Goal: Information Seeking & Learning: Learn about a topic

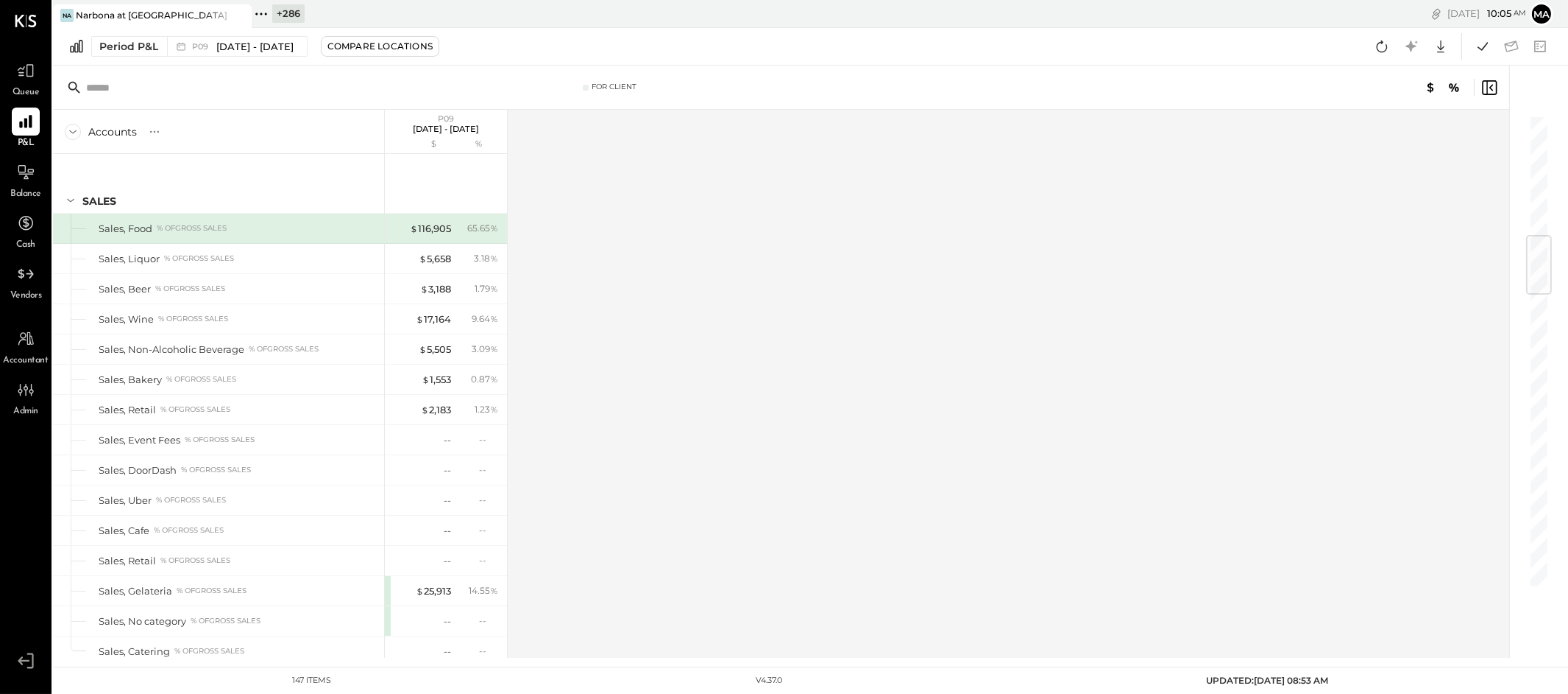
scroll to position [1016, 0]
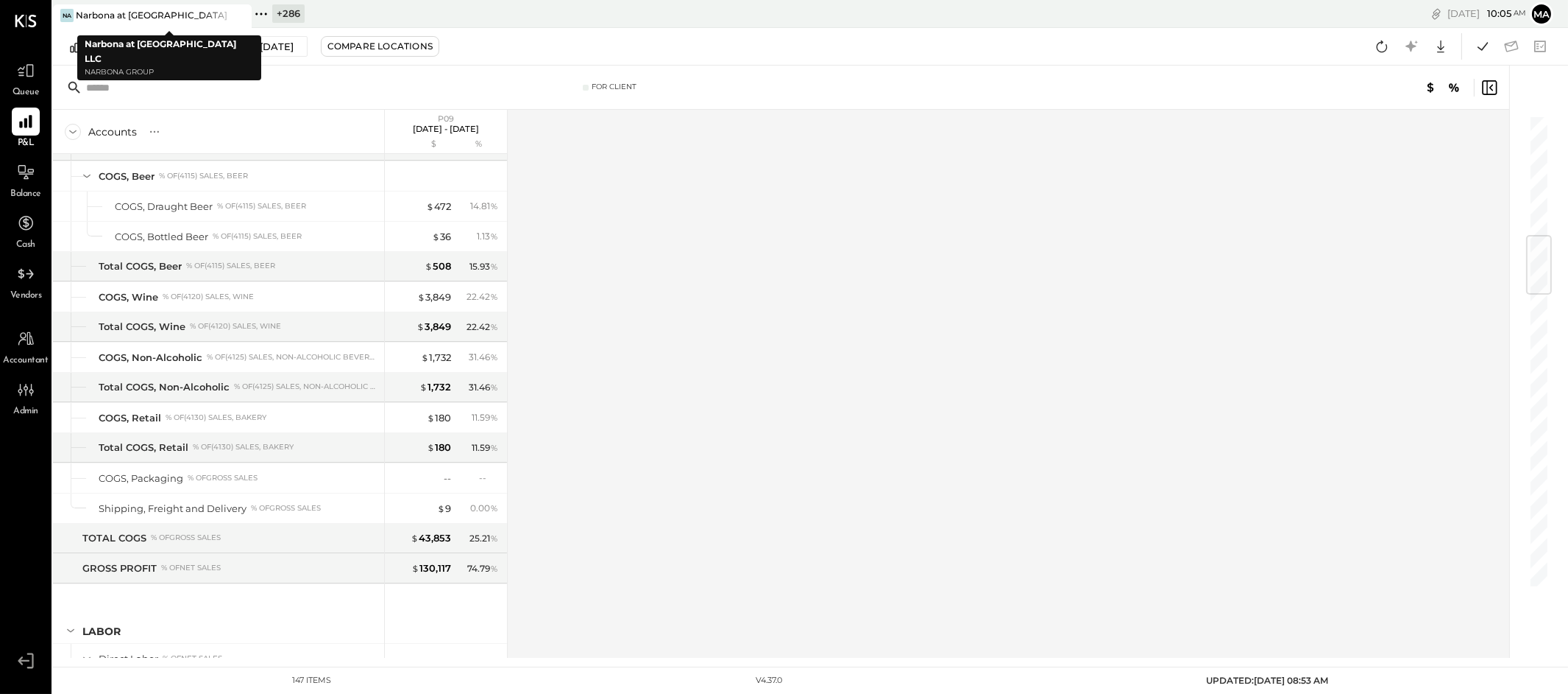
click at [242, 9] on icon at bounding box center [239, 15] width 18 height 17
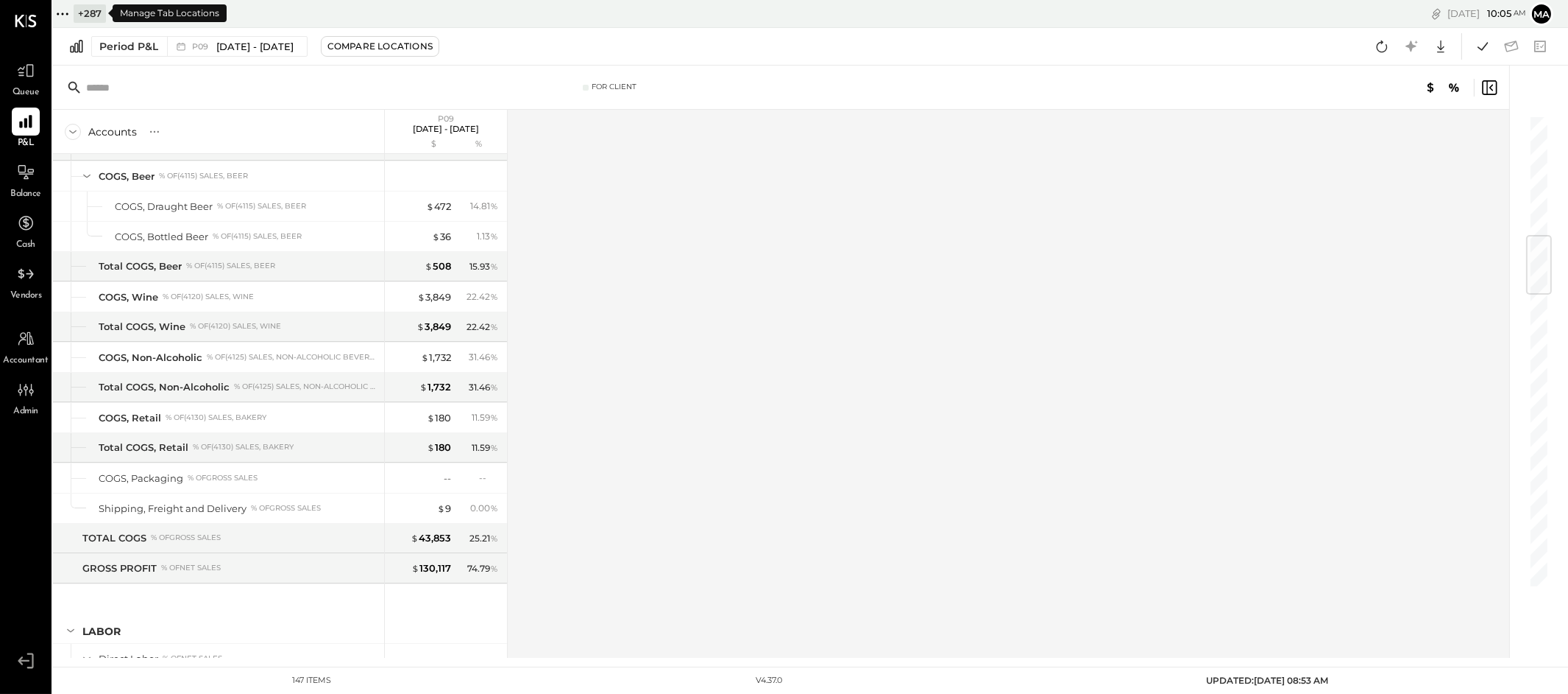
click at [63, 10] on icon at bounding box center [62, 14] width 19 height 19
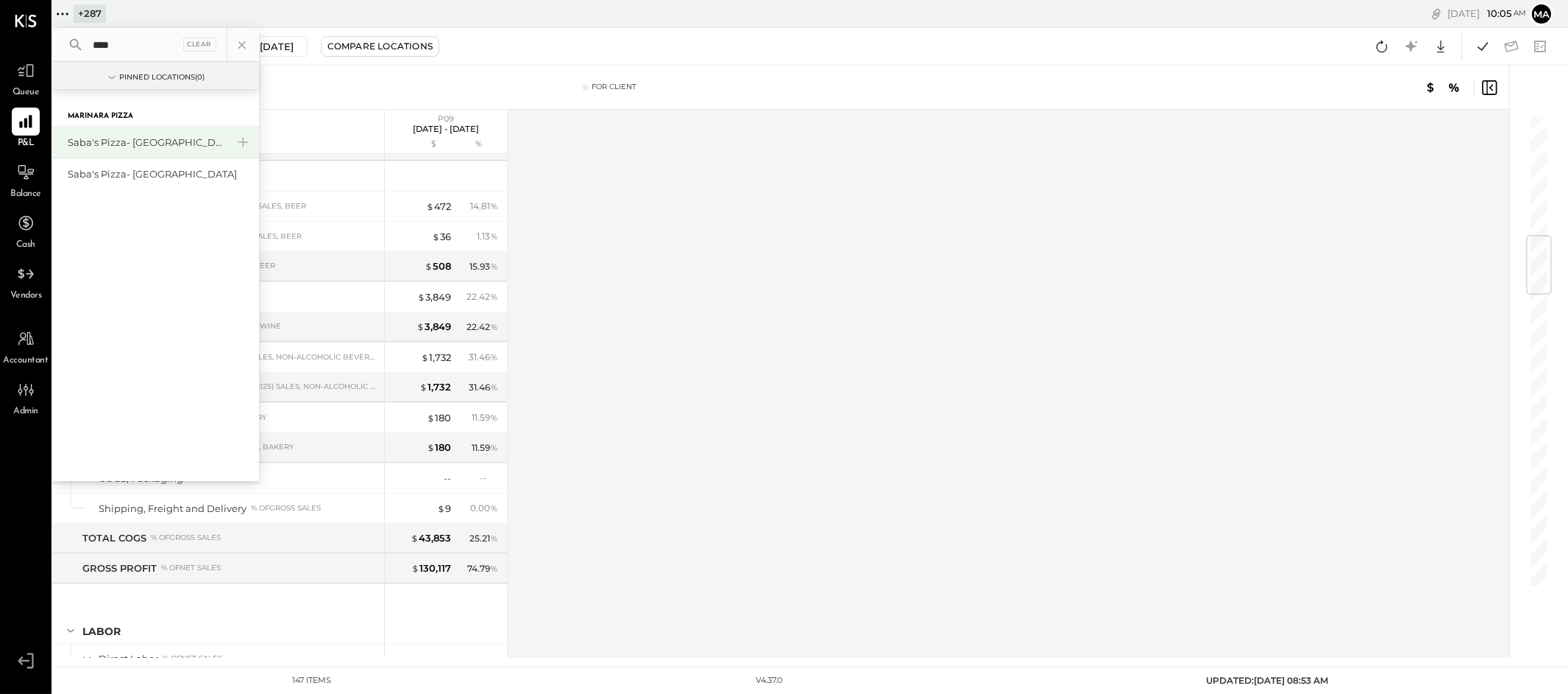
type input "****"
click at [201, 135] on div "Saba's Pizza- [GEOGRAPHIC_DATA]" at bounding box center [147, 142] width 159 height 14
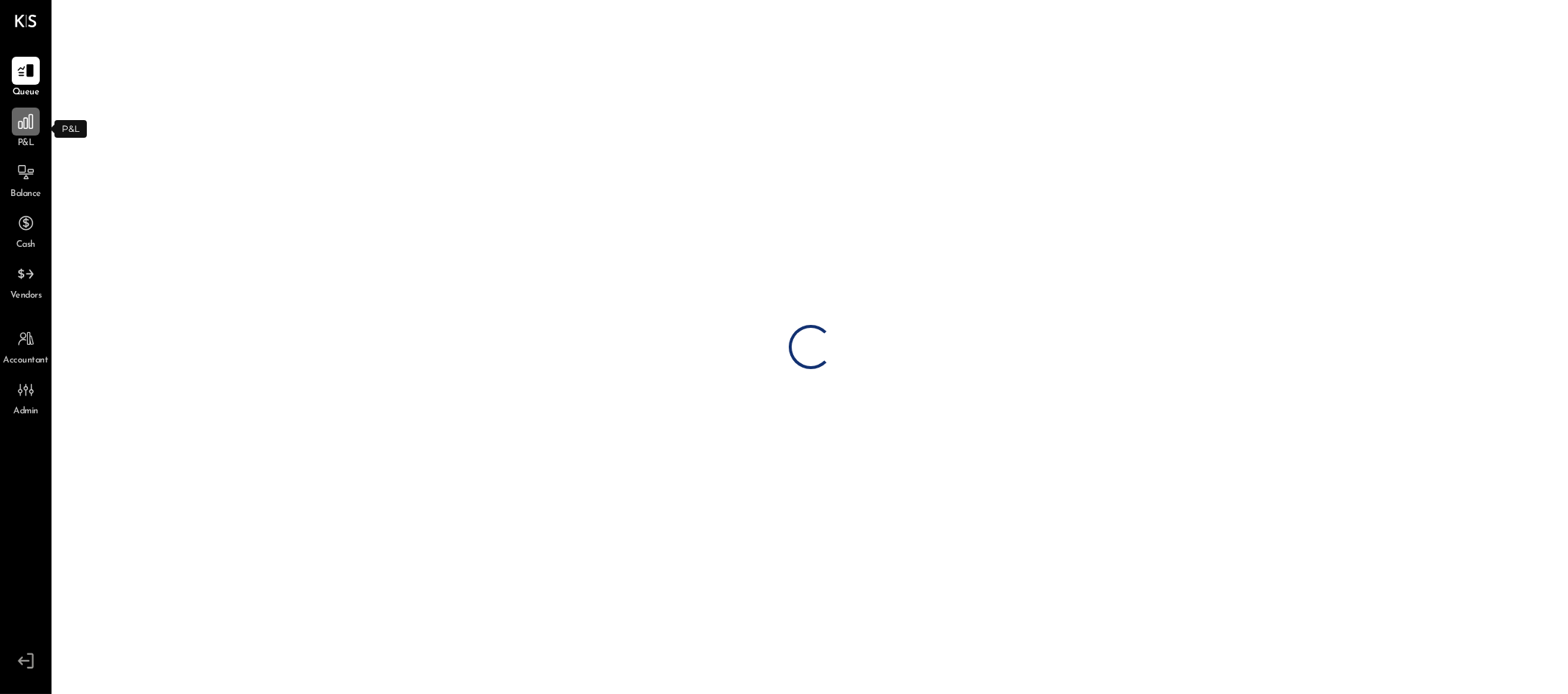
click at [26, 128] on icon at bounding box center [25, 121] width 15 height 15
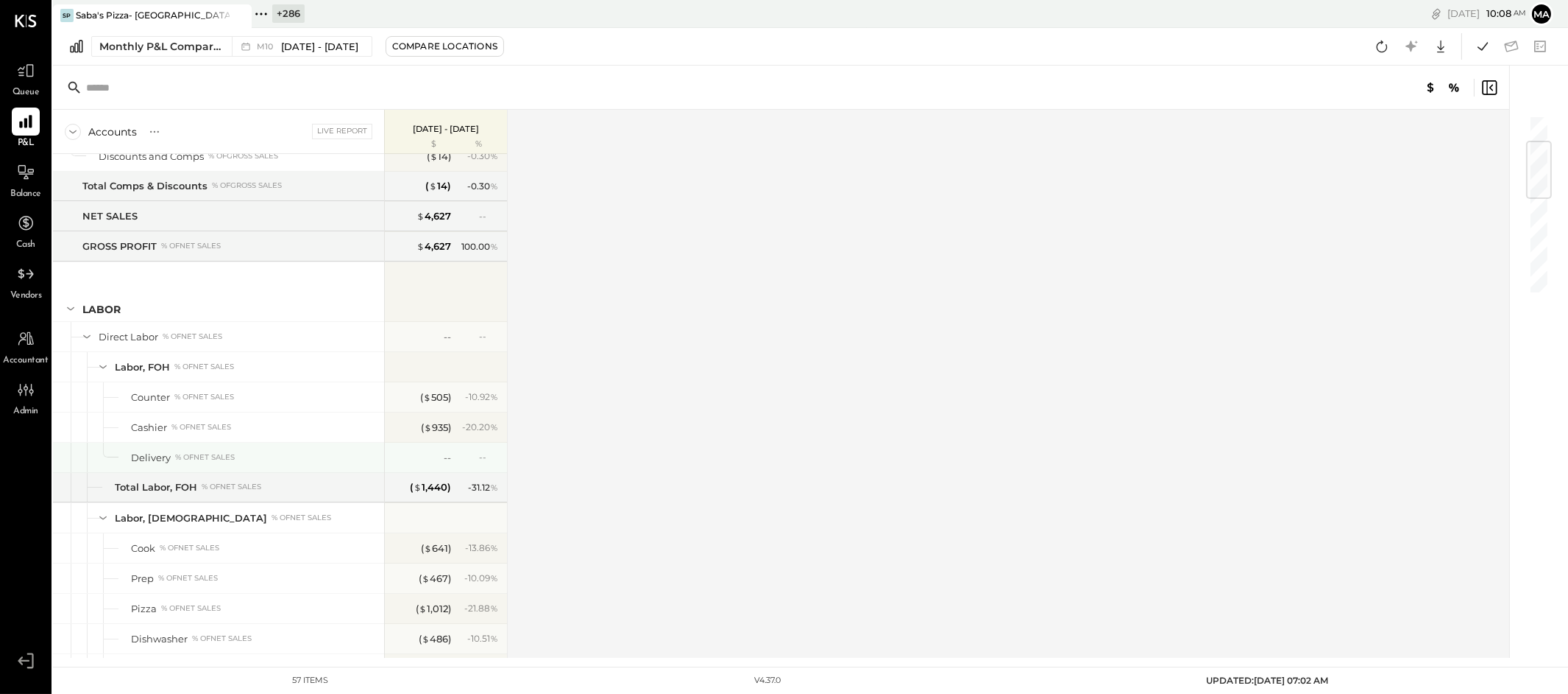
scroll to position [225, 0]
click at [236, 44] on div "M10 [DATE] - [DATE]" at bounding box center [298, 47] width 133 height 19
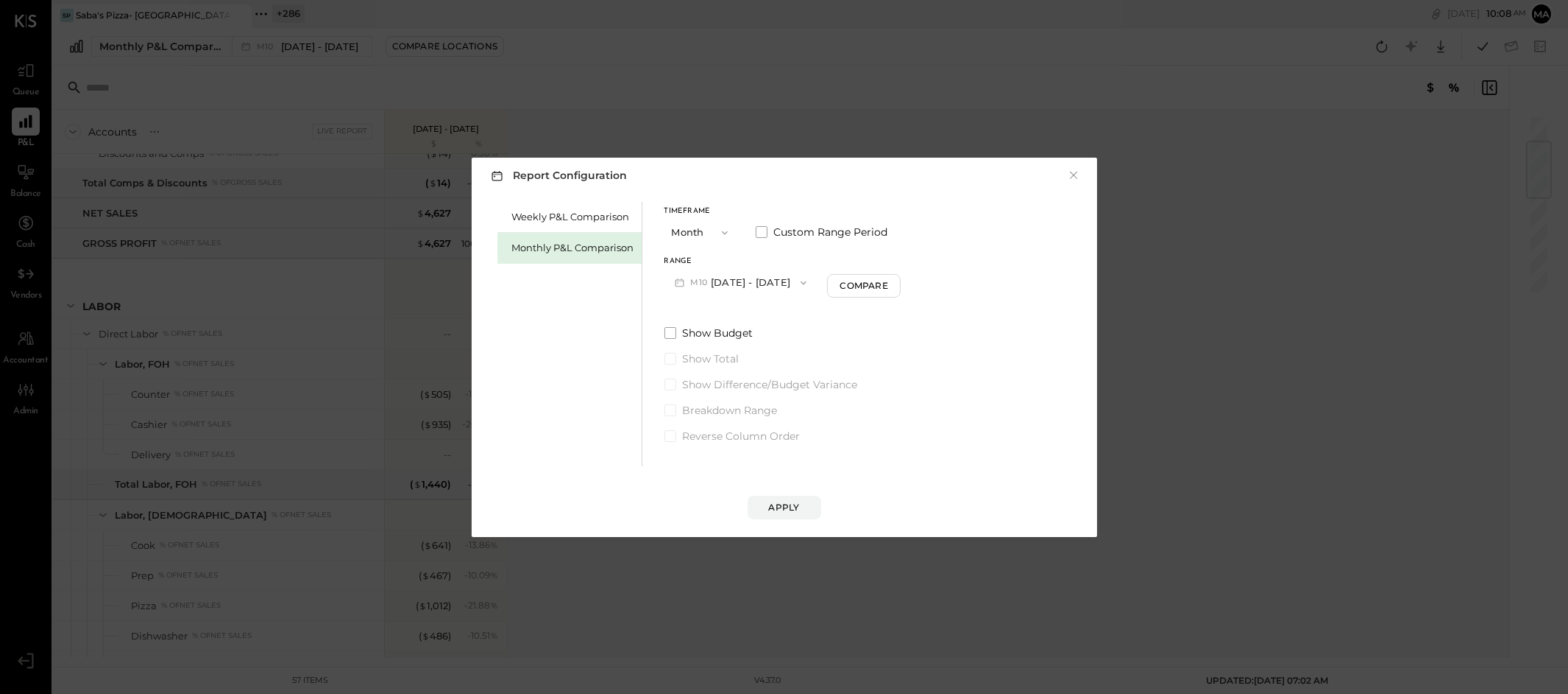
click at [749, 277] on button "M10 [DATE] - [DATE]" at bounding box center [741, 282] width 153 height 27
click at [746, 316] on span "[DATE] - [DATE]" at bounding box center [735, 315] width 70 height 13
click at [775, 284] on button "M09 [DATE] - [DATE]" at bounding box center [742, 282] width 156 height 27
click at [730, 345] on span "[DATE] - [DATE]" at bounding box center [735, 345] width 70 height 13
click at [846, 285] on div "Compare" at bounding box center [866, 285] width 48 height 13
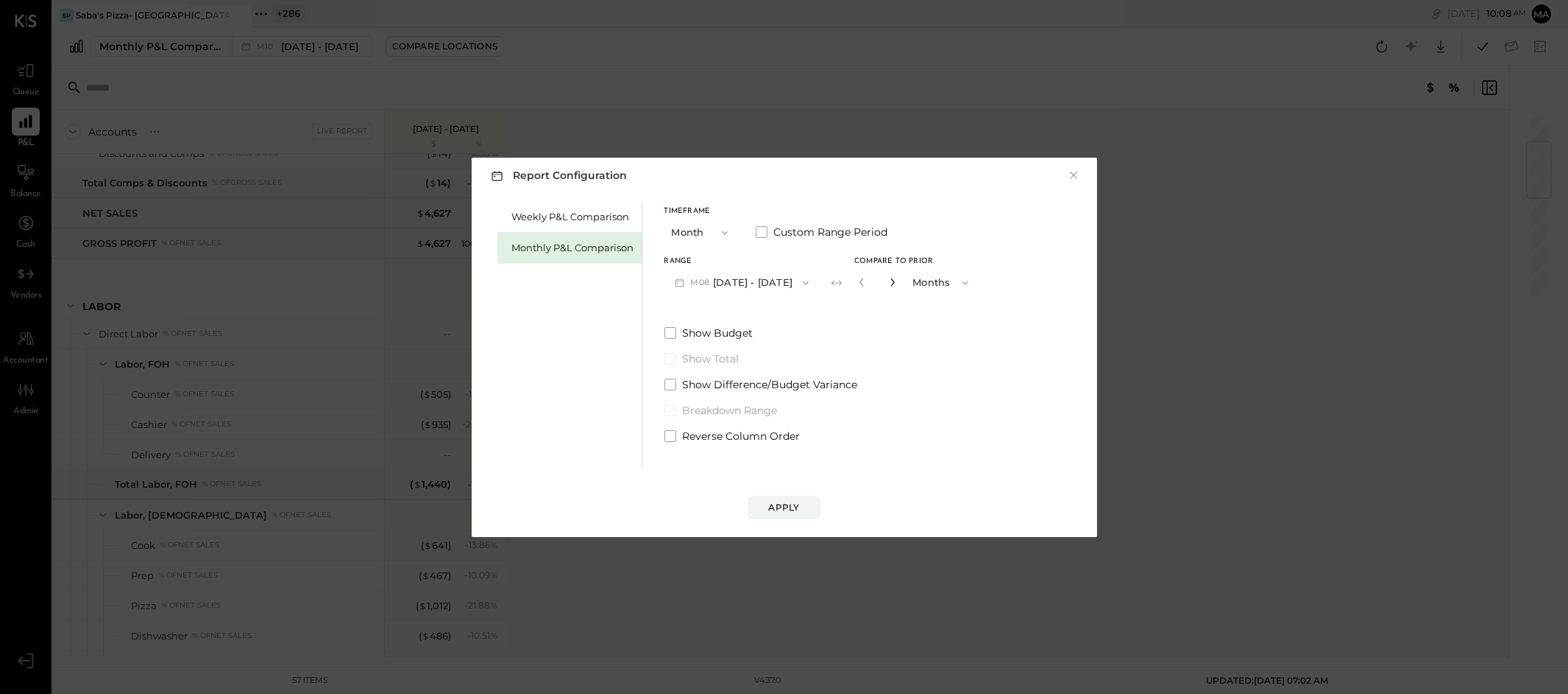
click at [889, 282] on icon "button" at bounding box center [892, 281] width 9 height 9
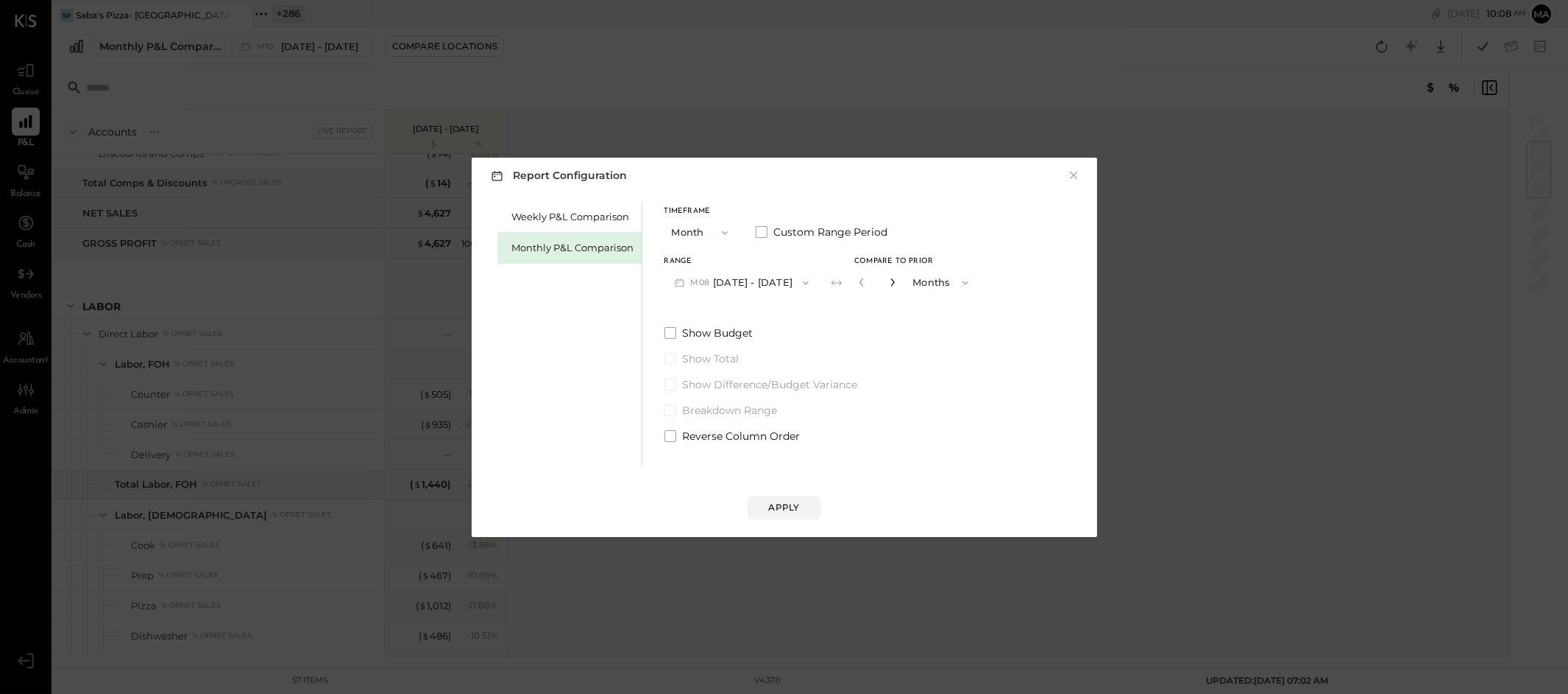
click at [889, 282] on icon "button" at bounding box center [892, 281] width 9 height 9
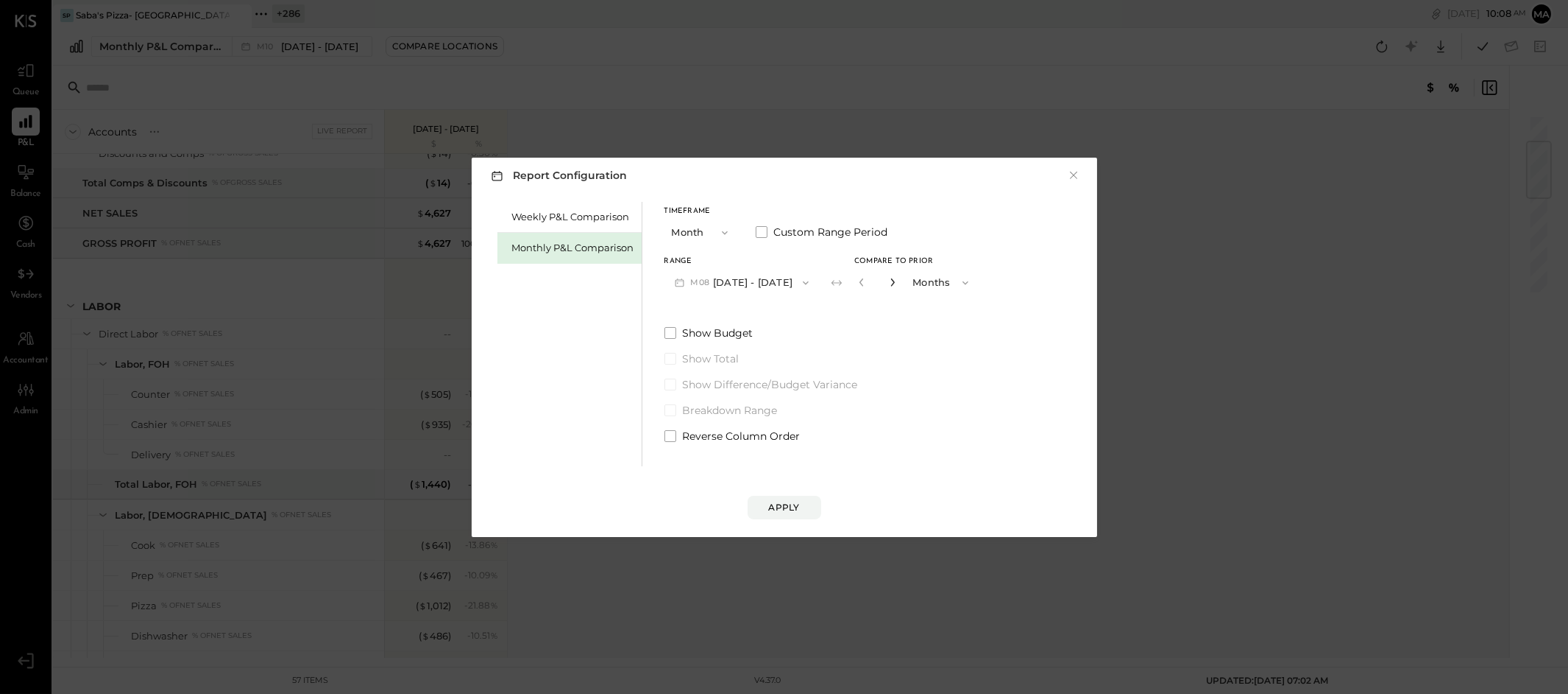
type input "**"
click at [789, 504] on div "Apply" at bounding box center [784, 507] width 31 height 13
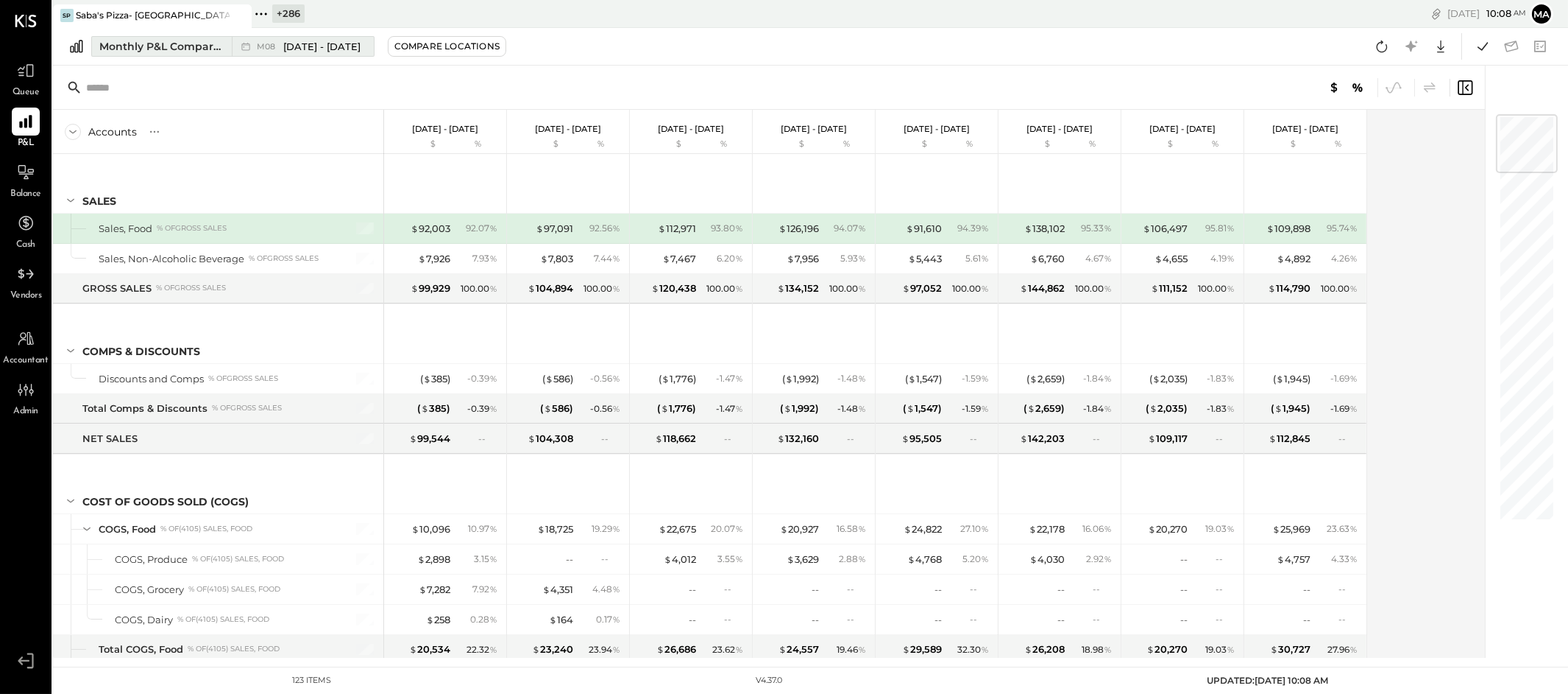
click at [281, 40] on div "M08 [DATE] - [DATE]" at bounding box center [308, 47] width 103 height 14
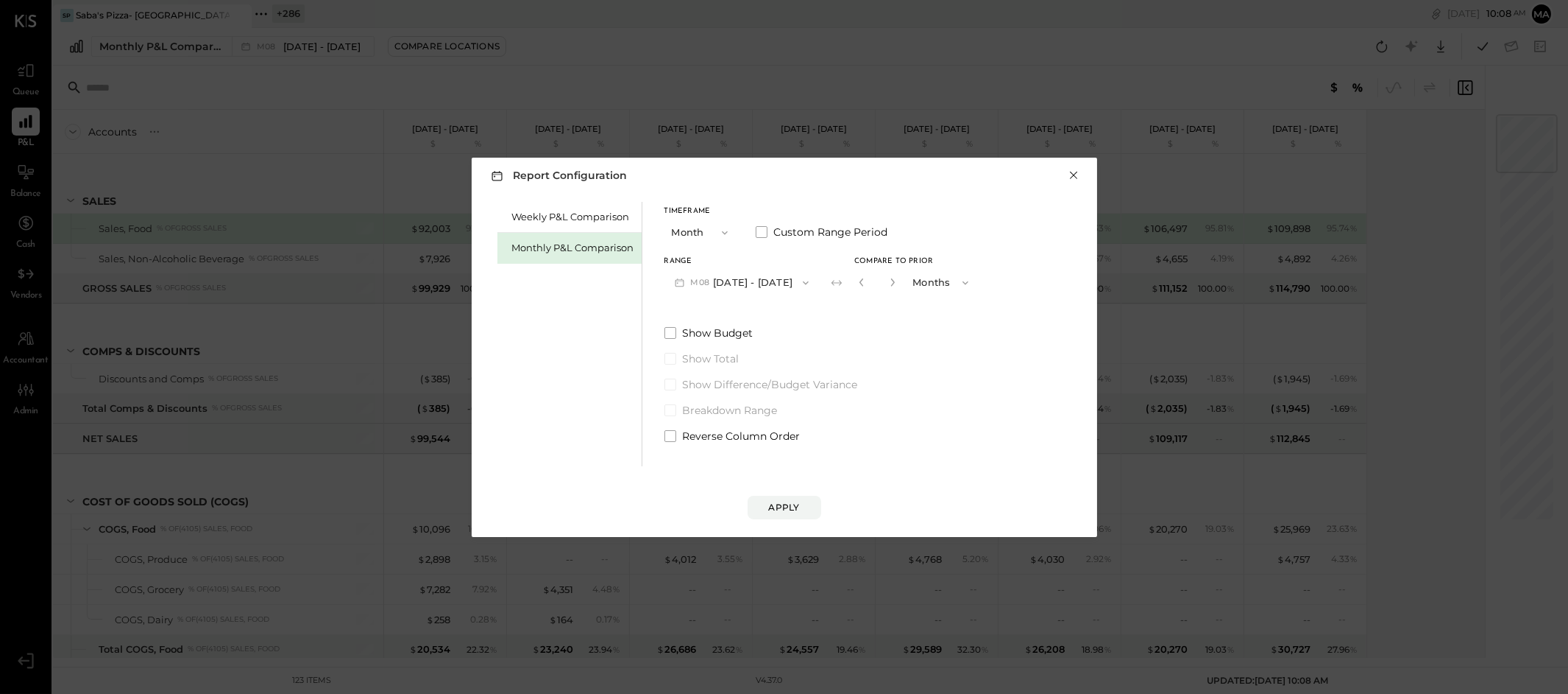
click at [1070, 173] on button "×" at bounding box center [1074, 175] width 13 height 15
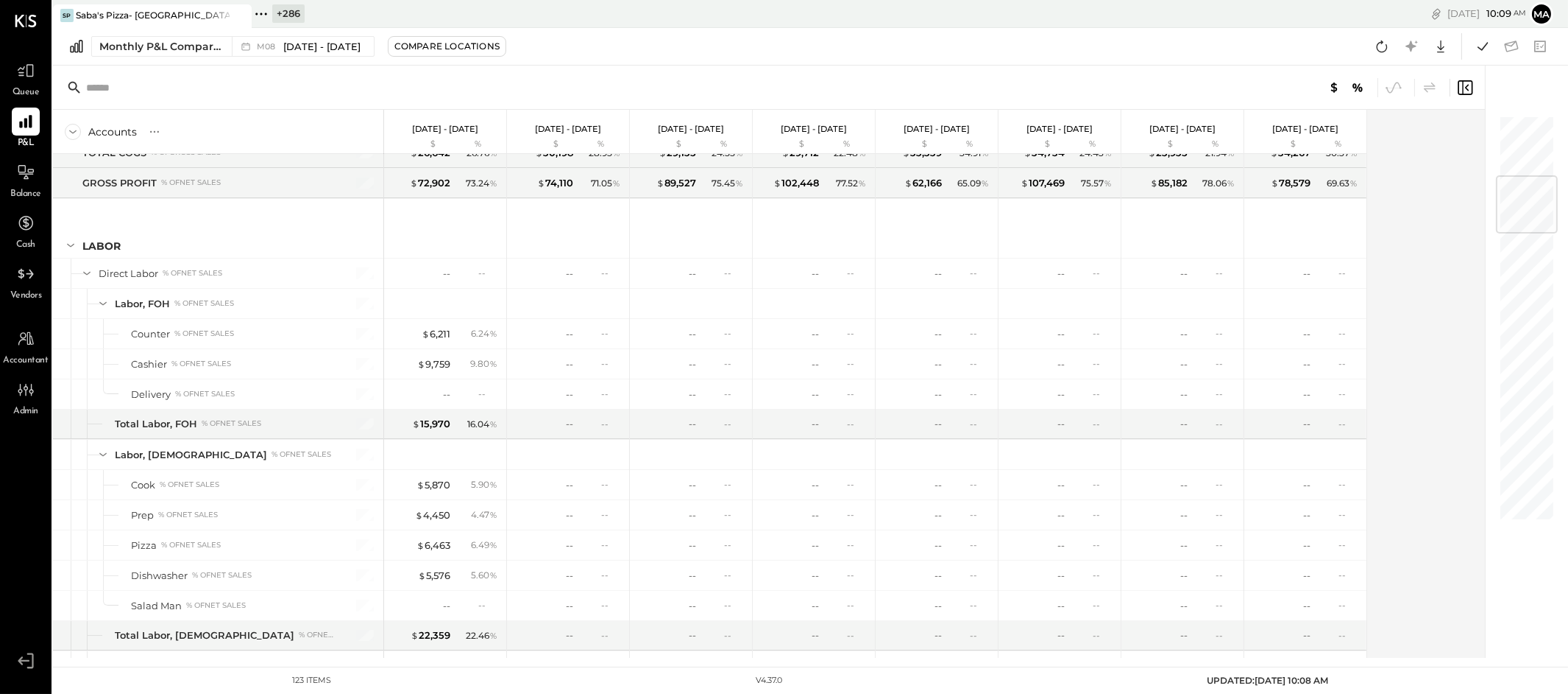
scroll to position [520, 0]
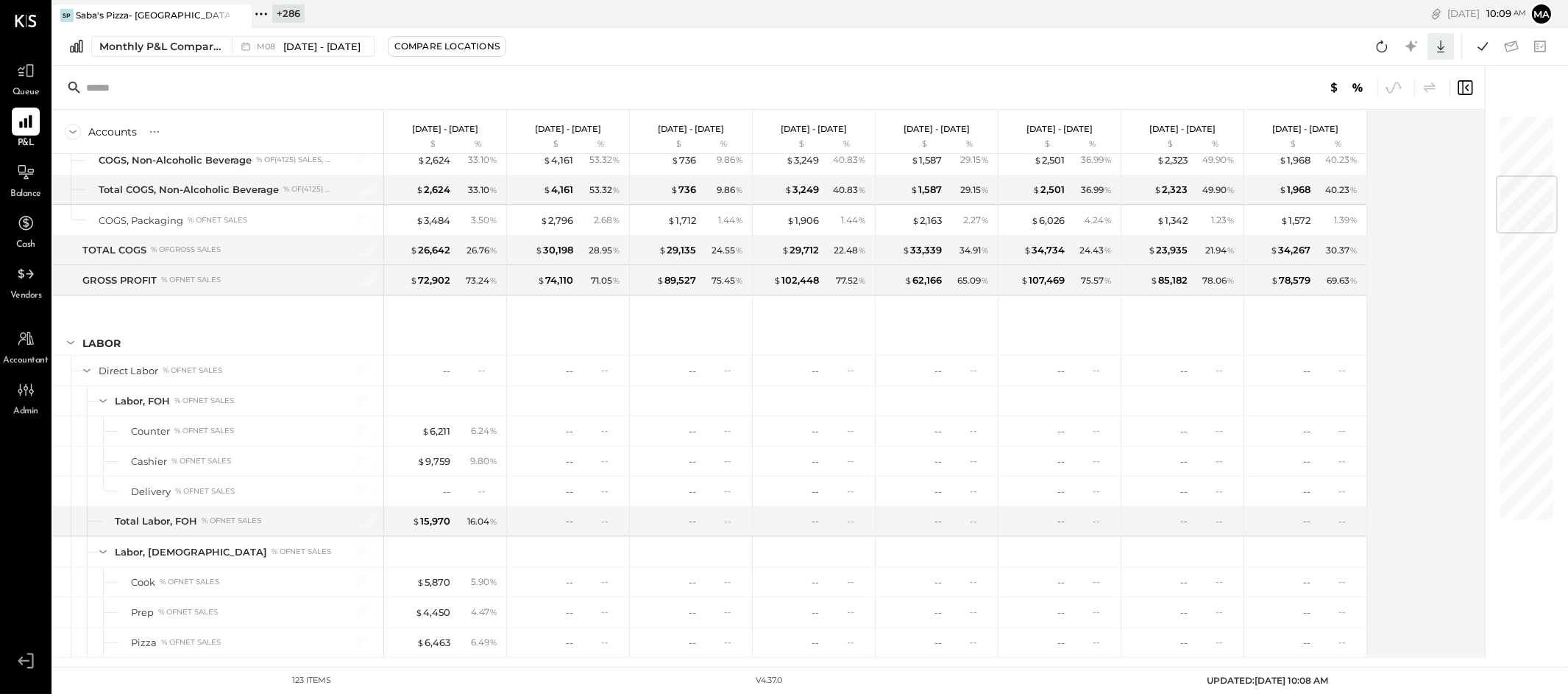
click at [1446, 45] on icon at bounding box center [1441, 47] width 19 height 19
click at [1386, 70] on link "CSV" at bounding box center [1395, 70] width 118 height 31
click at [27, 335] on icon at bounding box center [25, 338] width 17 height 15
select select "**"
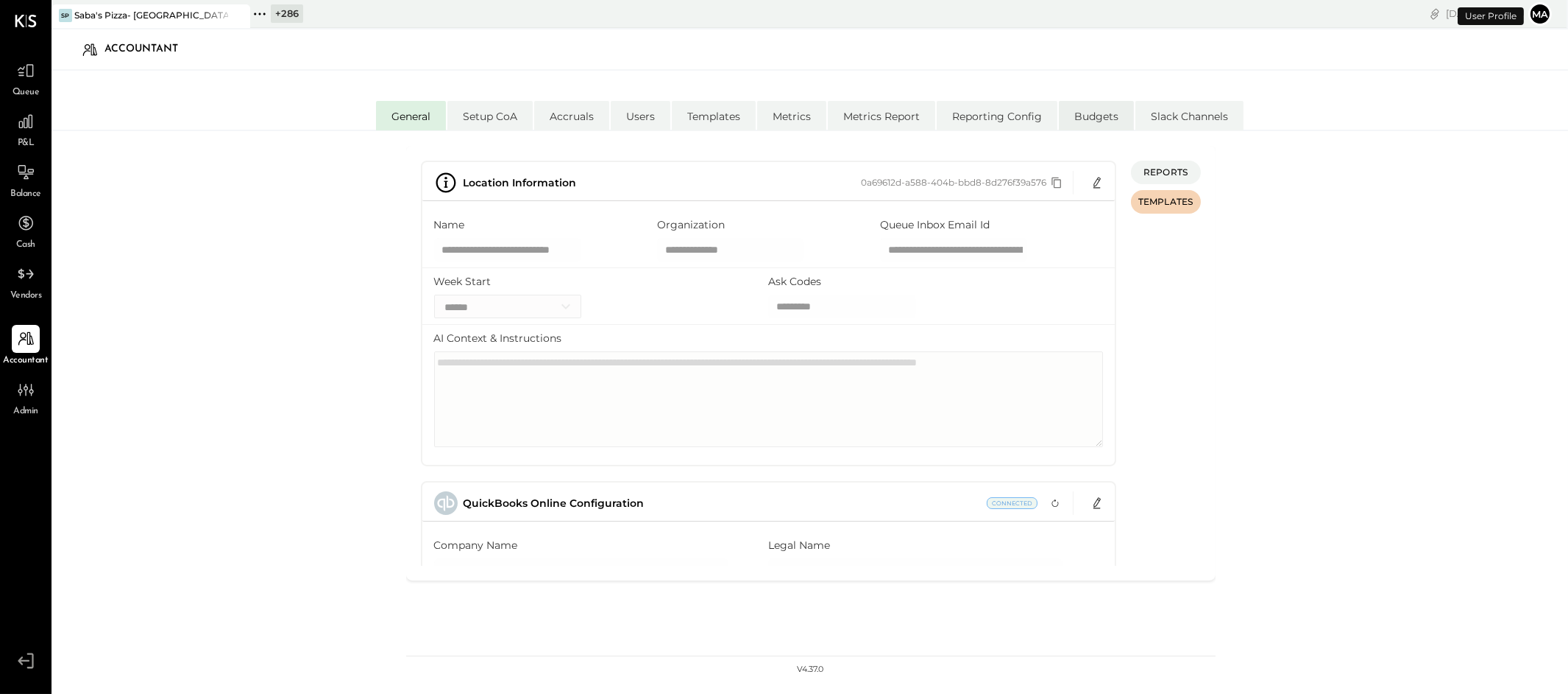
click at [1099, 114] on li "Budgets" at bounding box center [1096, 115] width 75 height 29
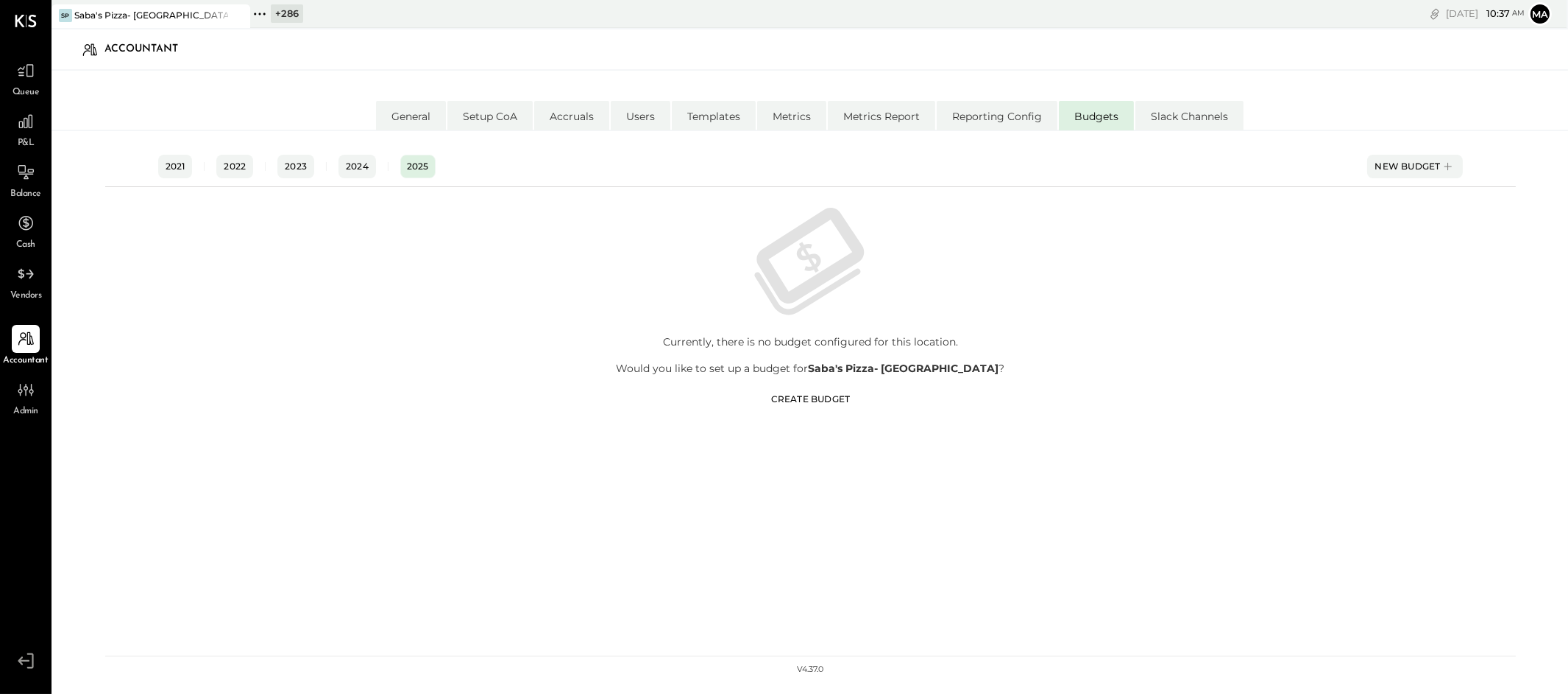
click at [808, 394] on div "Create Budget" at bounding box center [810, 399] width 80 height 13
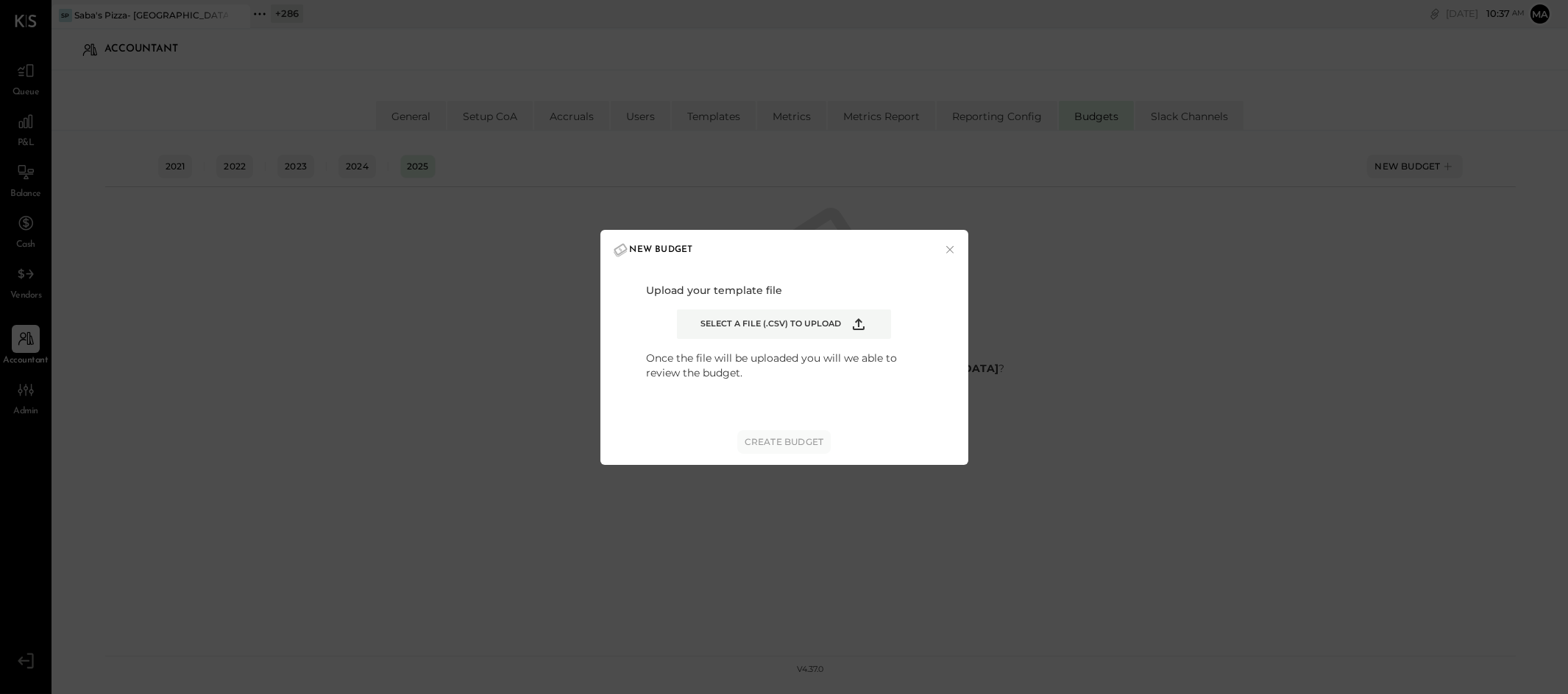
click at [771, 319] on span "Select a file (.csv) to upload" at bounding box center [771, 323] width 141 height 12
click at [0, 0] on input "Select a file (.csv) to upload" at bounding box center [0, 0] width 0 height 0
click at [776, 436] on div "Create Budget" at bounding box center [784, 442] width 80 height 13
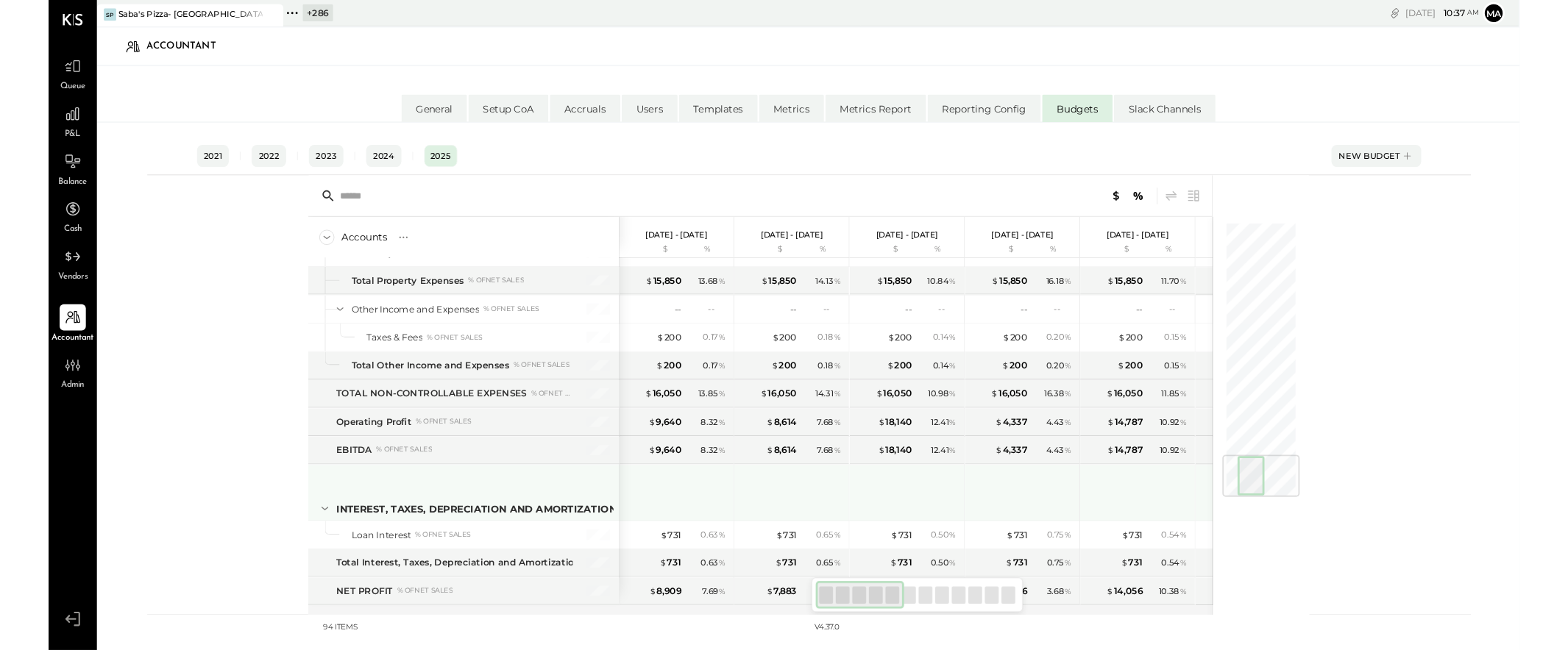
scroll to position [2152, 0]
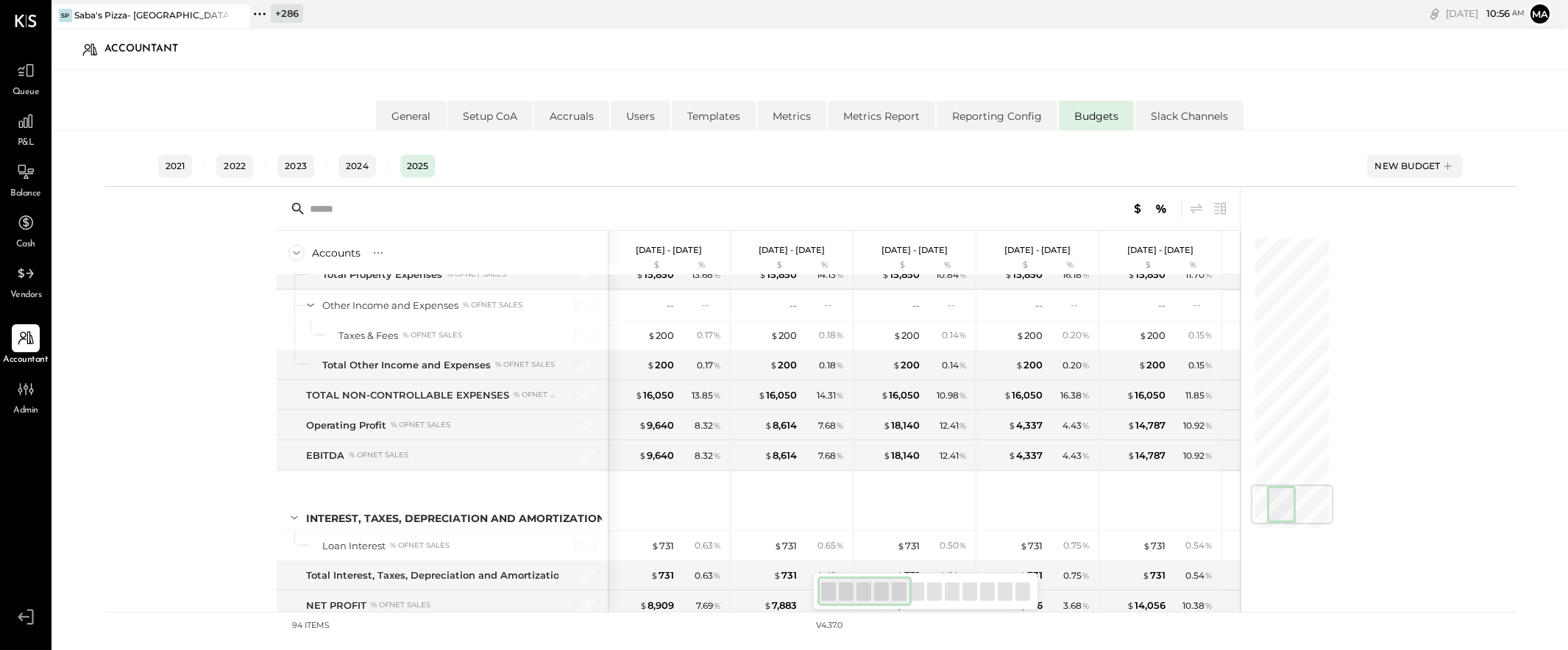
click at [244, 9] on icon at bounding box center [237, 15] width 18 height 17
click at [63, 13] on icon at bounding box center [61, 14] width 19 height 19
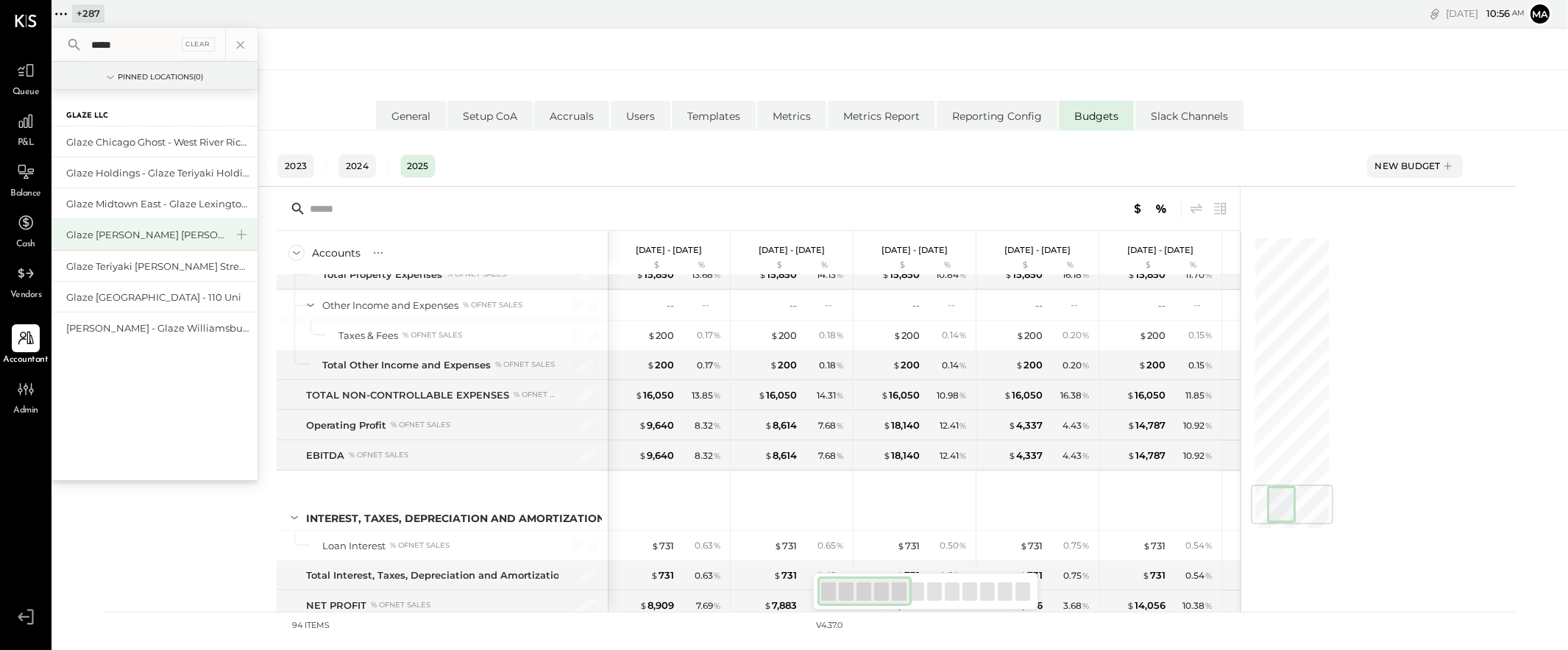
type input "*****"
click at [157, 235] on div "Glaze [PERSON_NAME] [PERSON_NAME] LLC" at bounding box center [145, 235] width 159 height 14
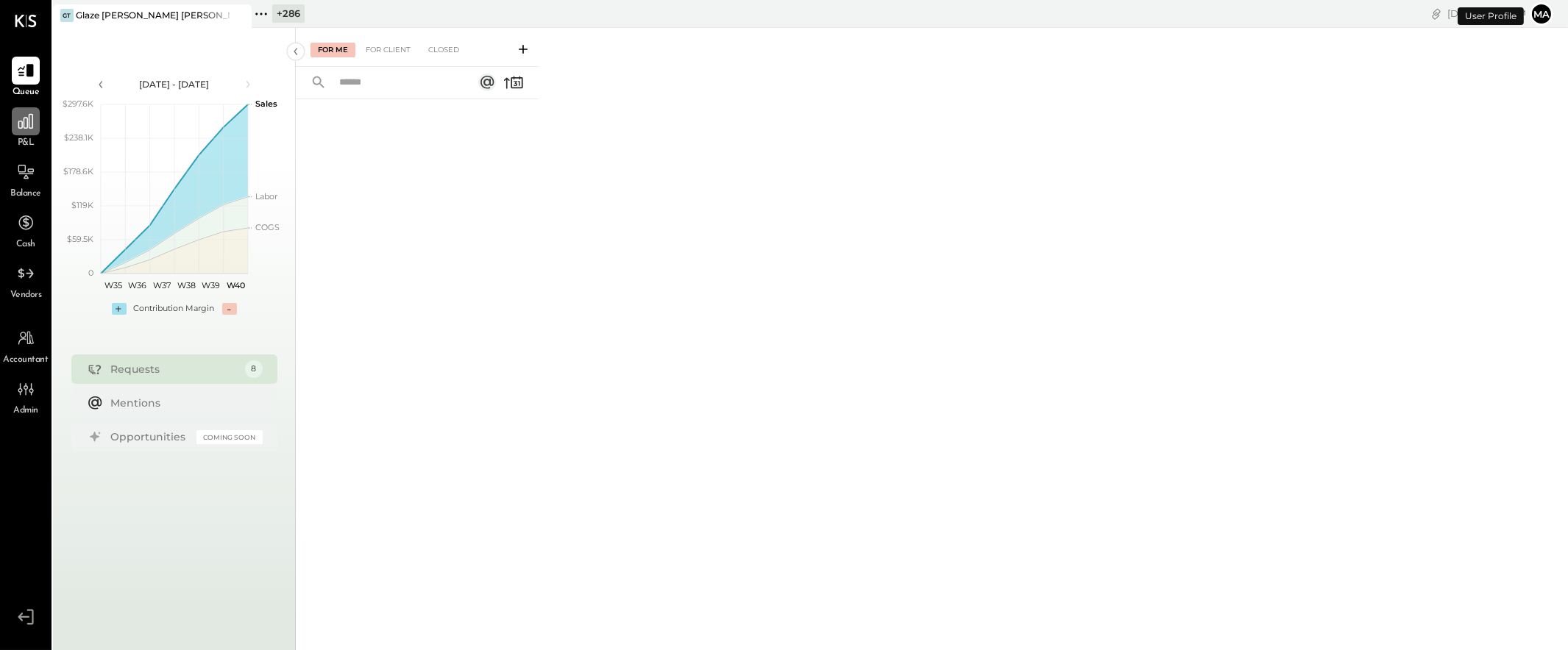
click at [24, 129] on icon at bounding box center [25, 122] width 19 height 19
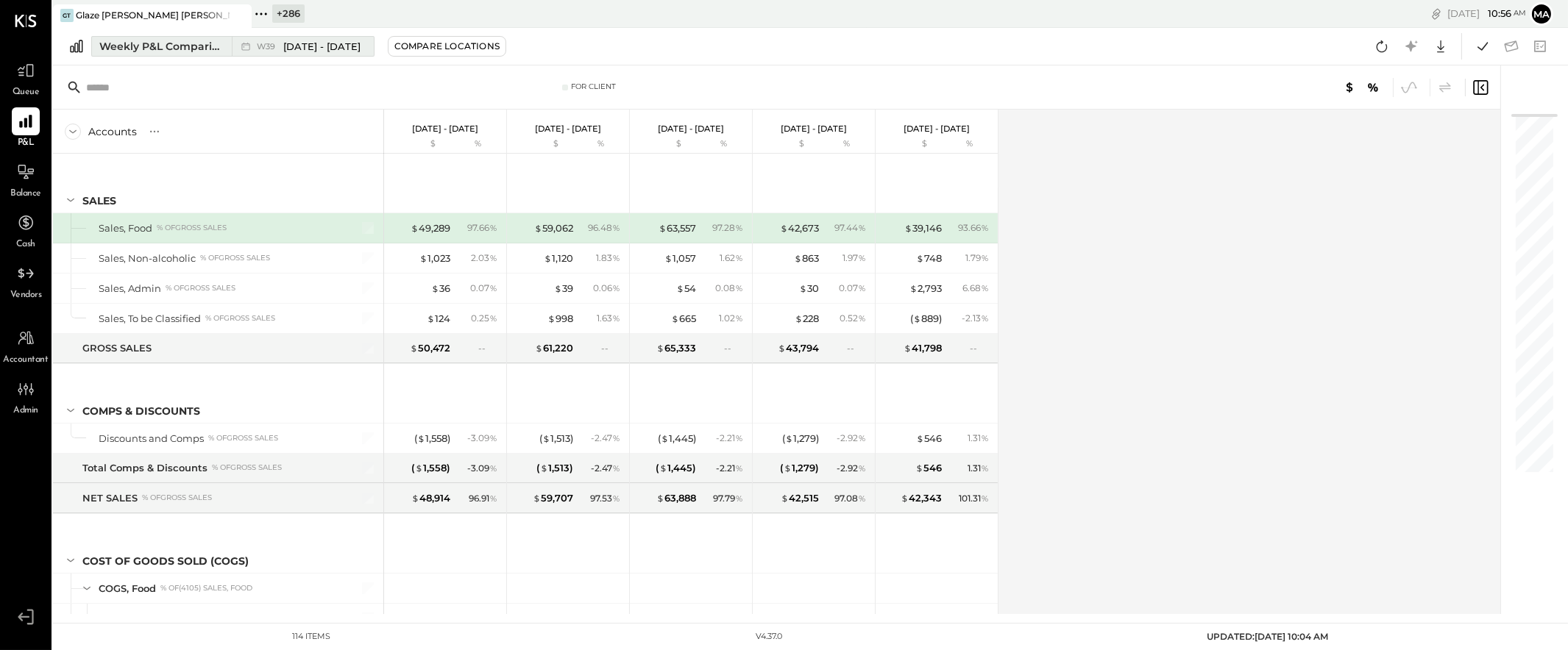
click at [336, 48] on span "[DATE] - [DATE]" at bounding box center [322, 47] width 77 height 14
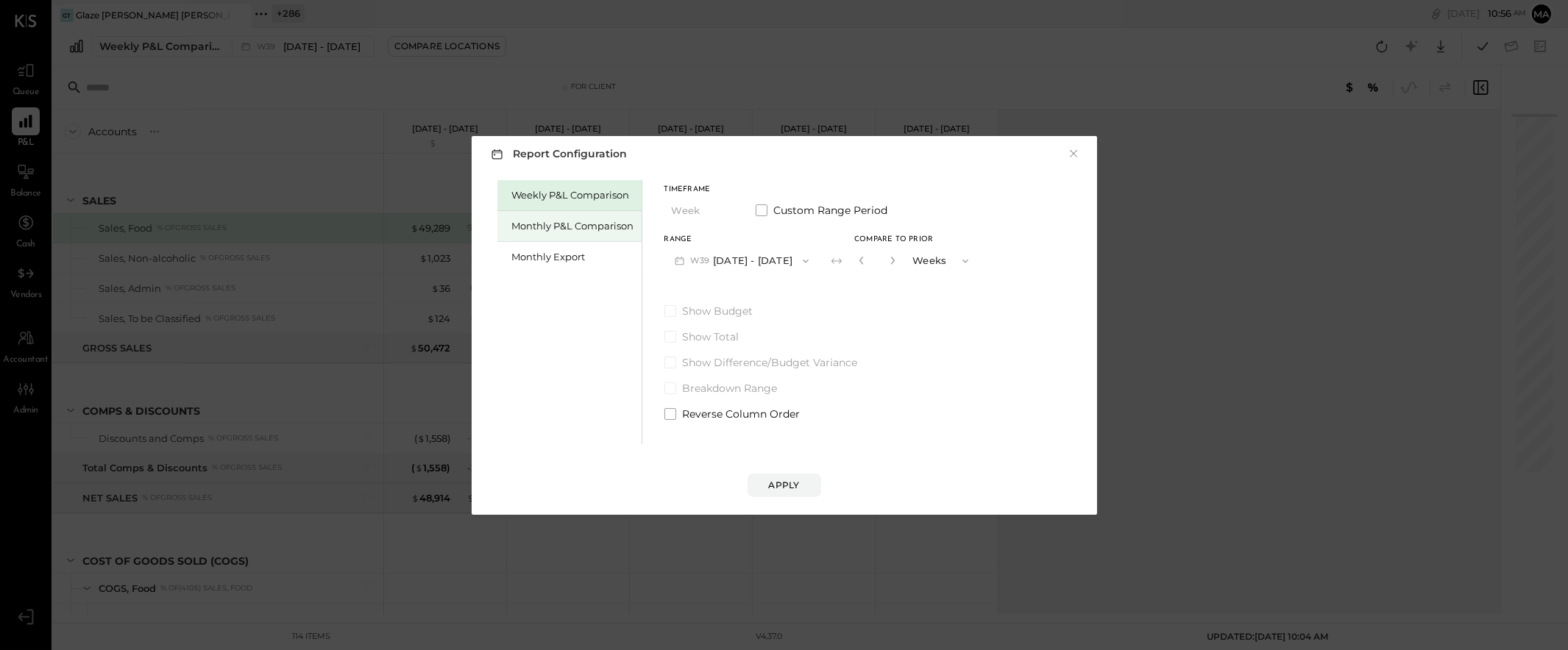
click at [543, 220] on div "Monthly P&L Comparison" at bounding box center [573, 227] width 122 height 14
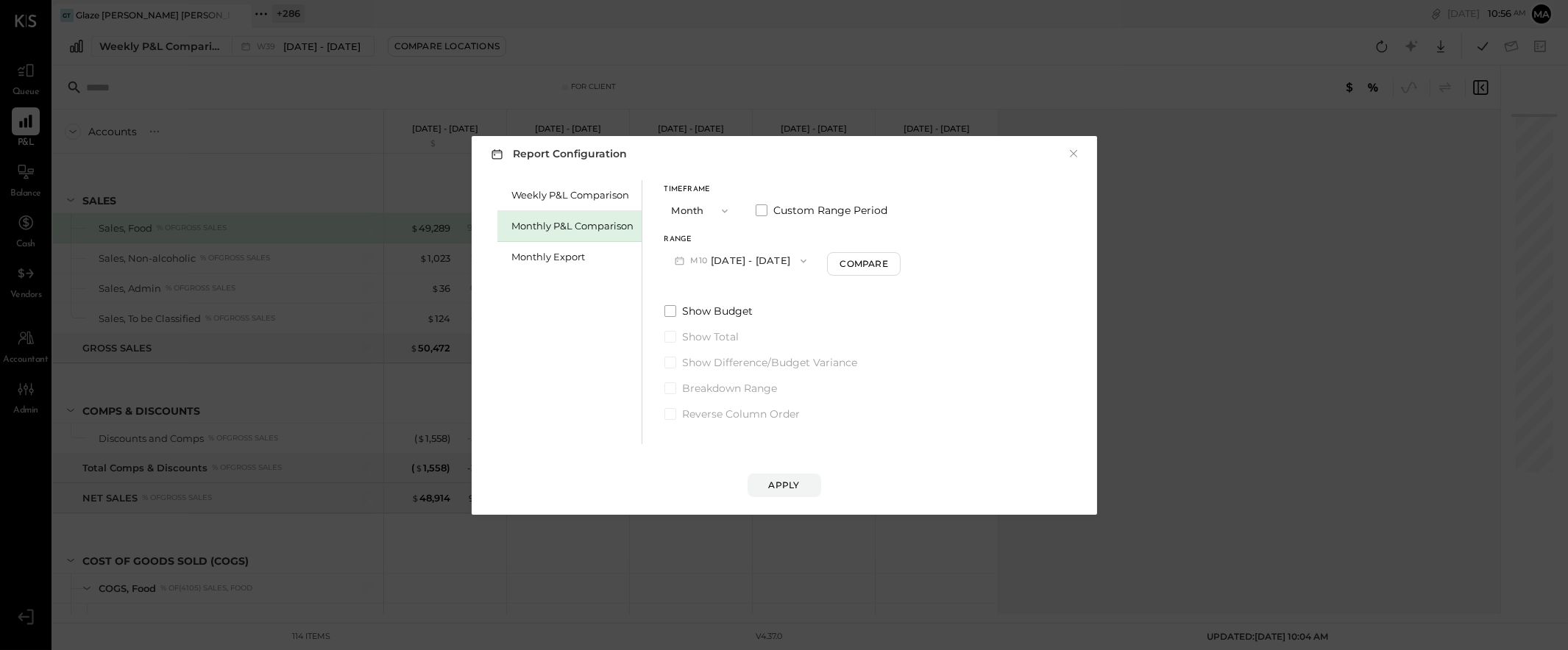
click at [768, 261] on button "M10 [DATE] - [DATE]" at bounding box center [741, 261] width 153 height 27
click at [741, 324] on span "[DATE] - [DATE]" at bounding box center [735, 324] width 70 height 13
click at [785, 483] on div "Apply" at bounding box center [784, 485] width 31 height 13
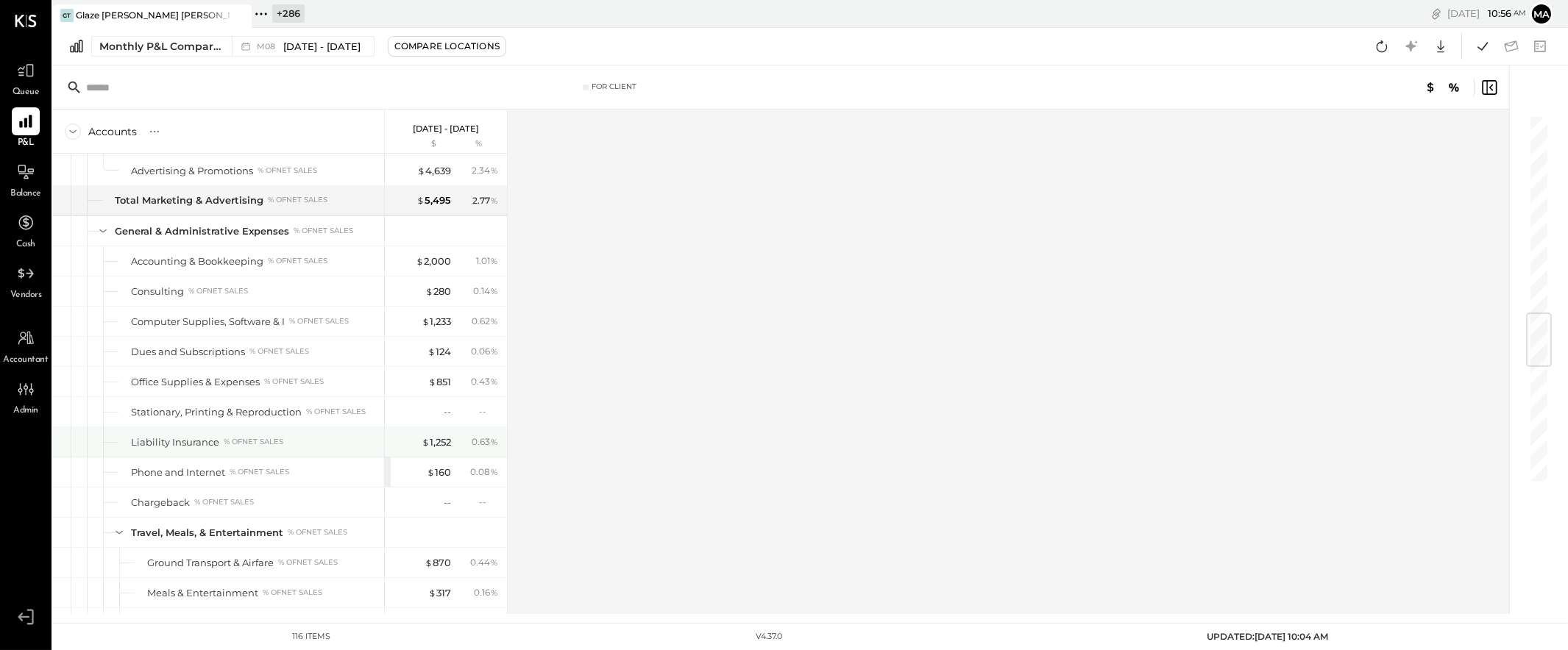
scroll to position [1719, 0]
click at [436, 257] on div "$ 2,000" at bounding box center [433, 257] width 36 height 14
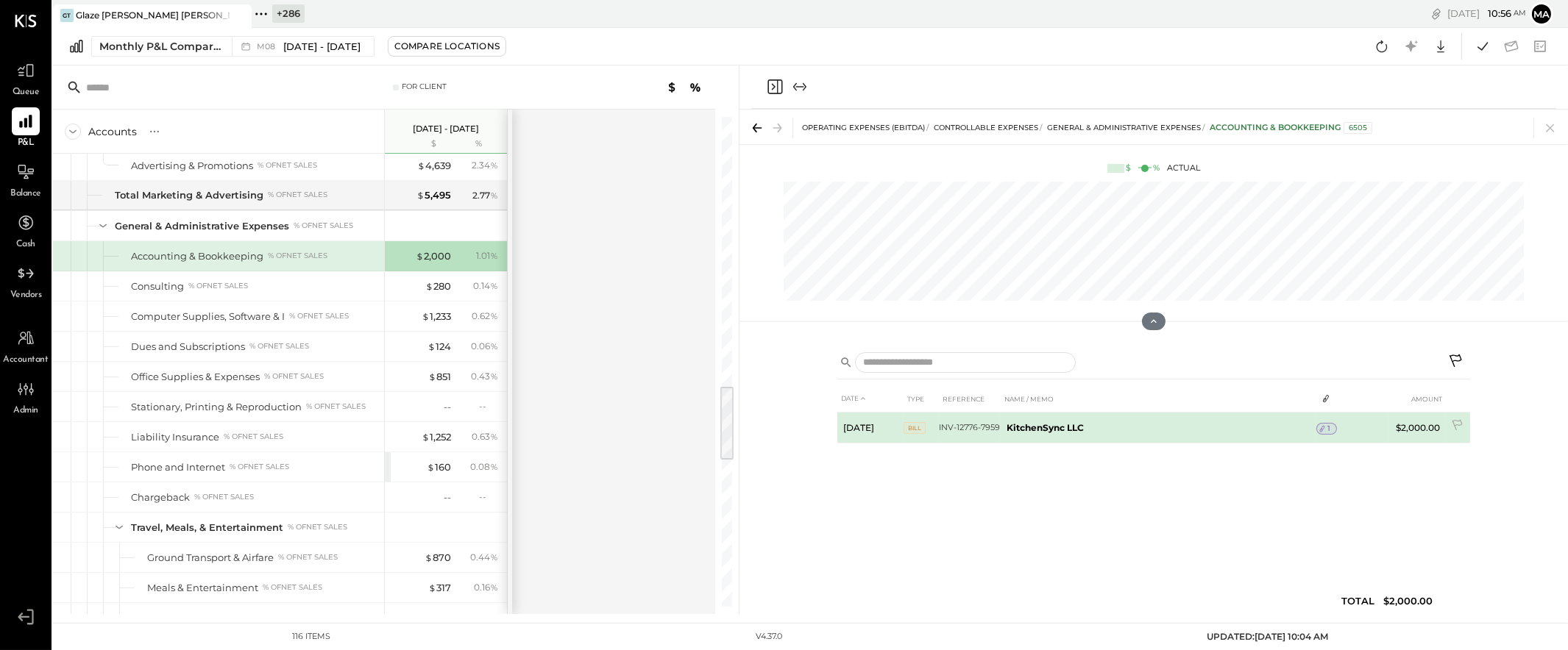
click at [1326, 426] on icon at bounding box center [1322, 429] width 10 height 10
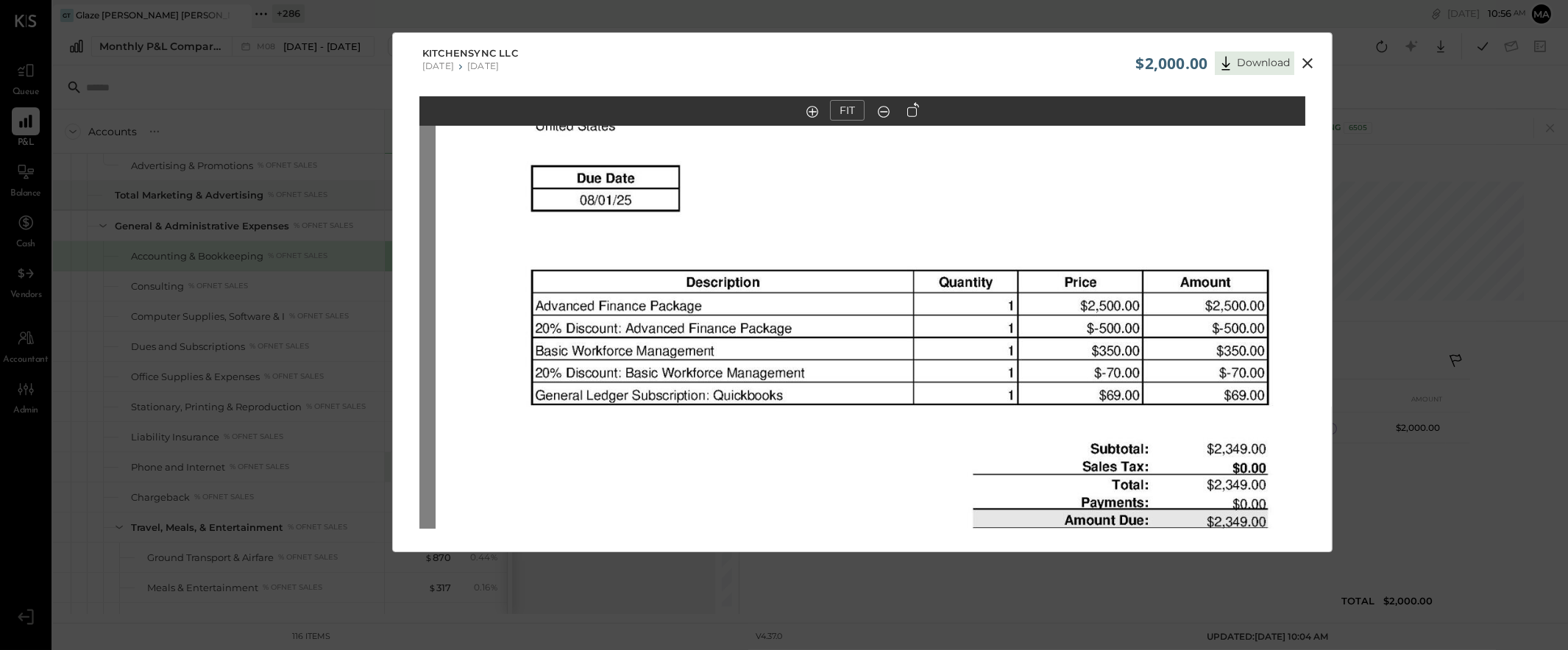
drag, startPoint x: 840, startPoint y: 290, endPoint x: 856, endPoint y: 434, distance: 144.9
click at [856, 434] on img at bounding box center [878, 438] width 887 height 1254
